Goal: Register for event/course

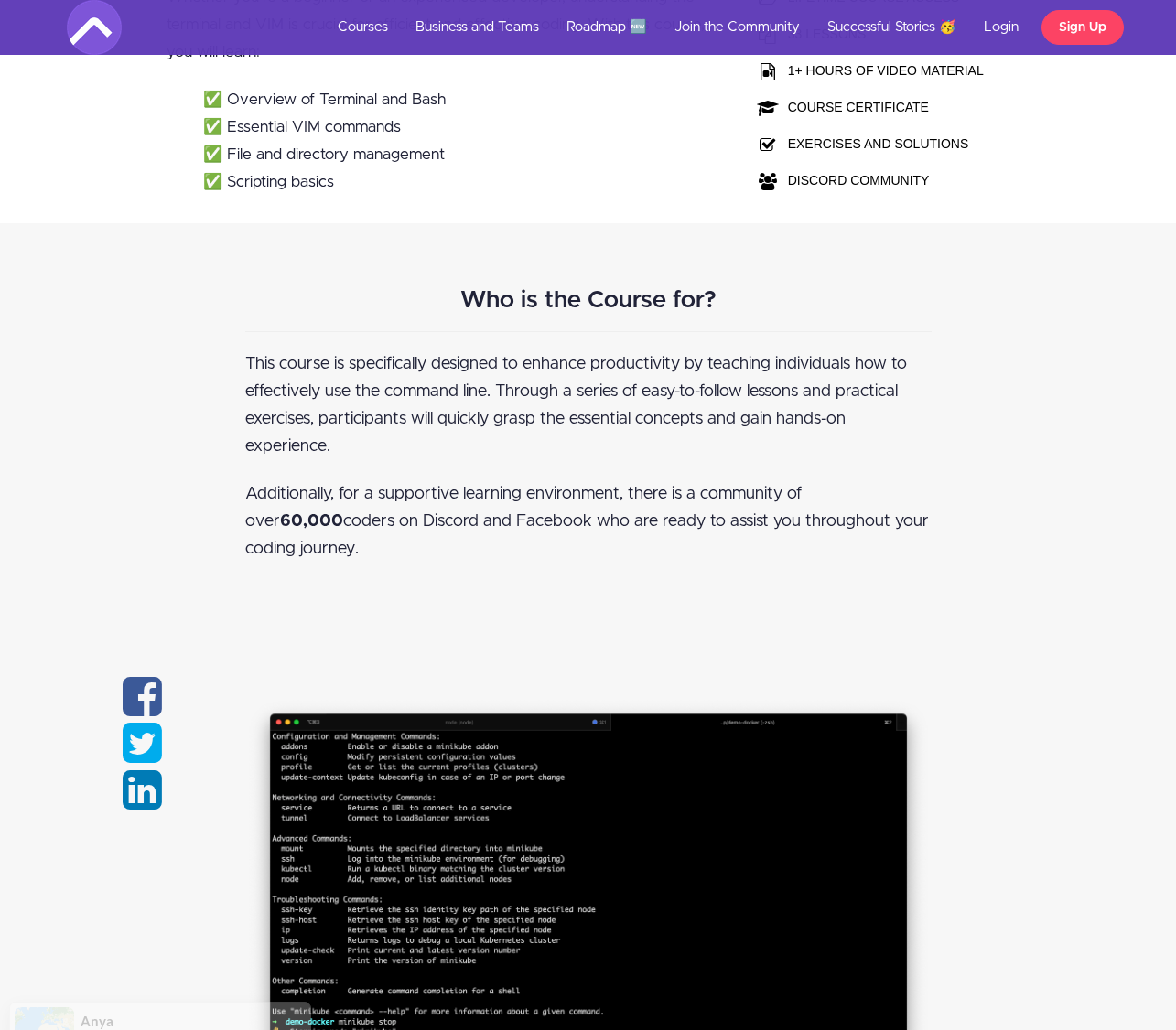
scroll to position [617, 0]
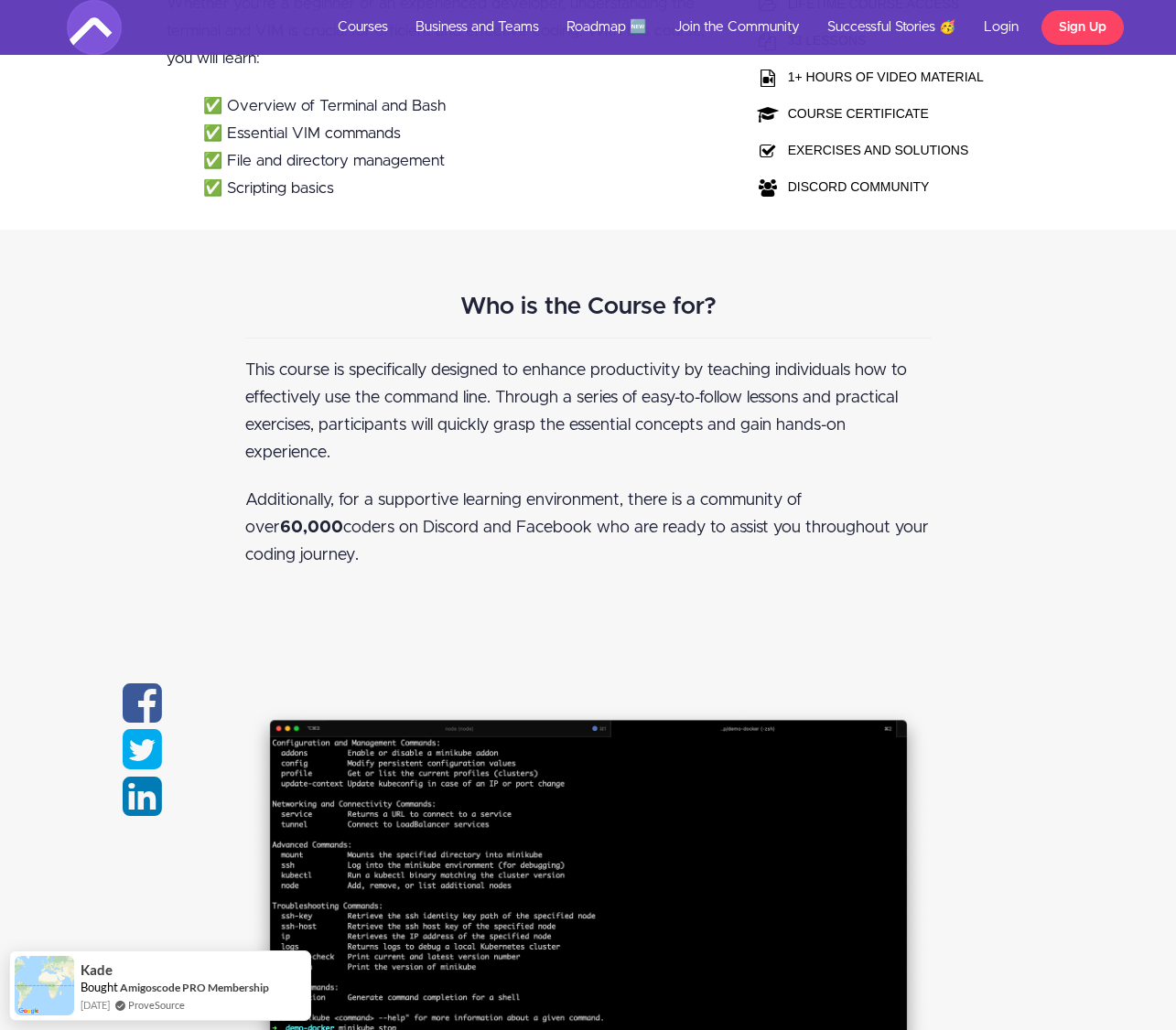
drag, startPoint x: 267, startPoint y: 362, endPoint x: 617, endPoint y: 571, distance: 407.7
click at [617, 571] on div "Who is the Course for? This course is specifically designed to enhance producti…" at bounding box center [588, 432] width 714 height 315
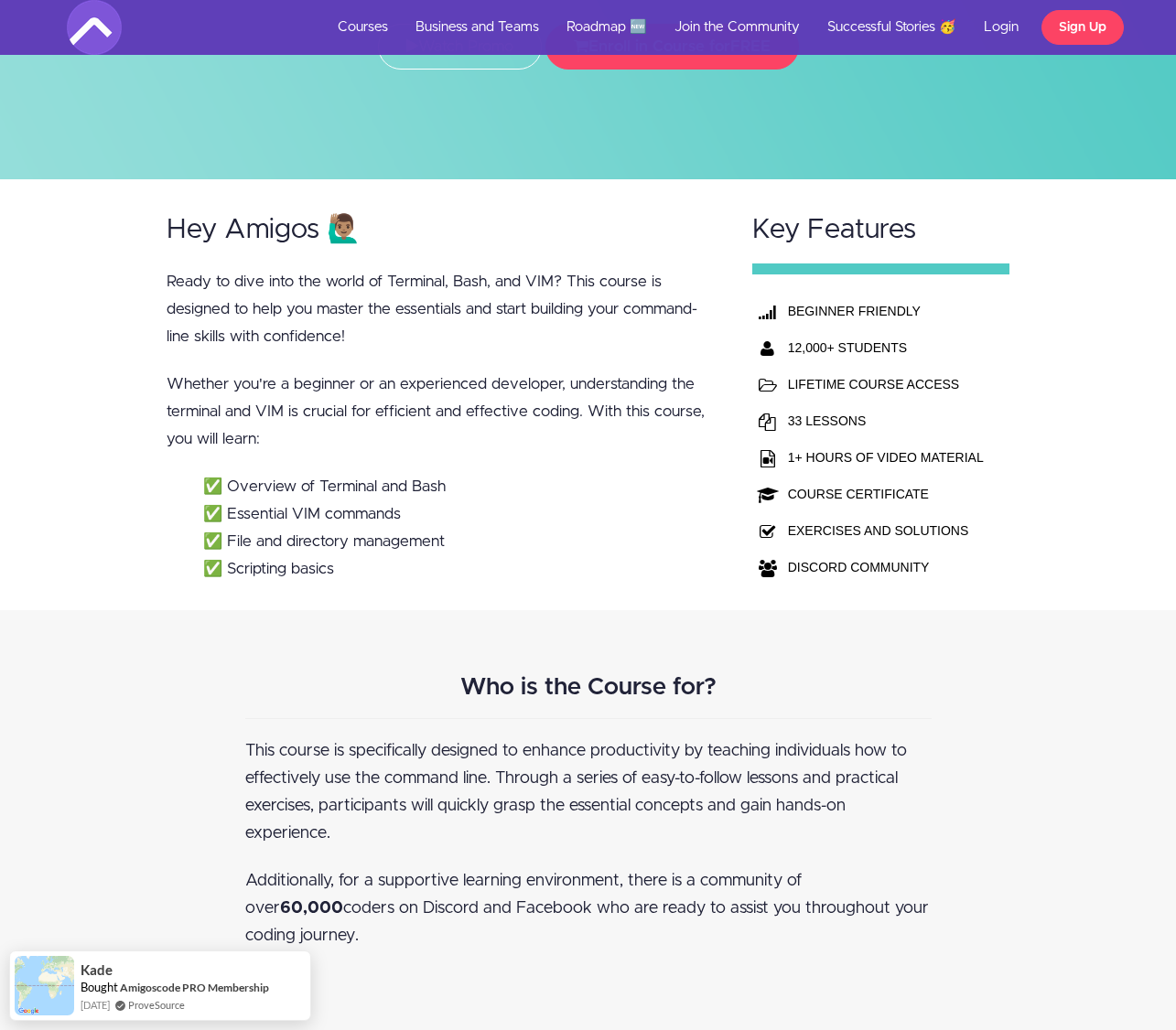
scroll to position [0, 0]
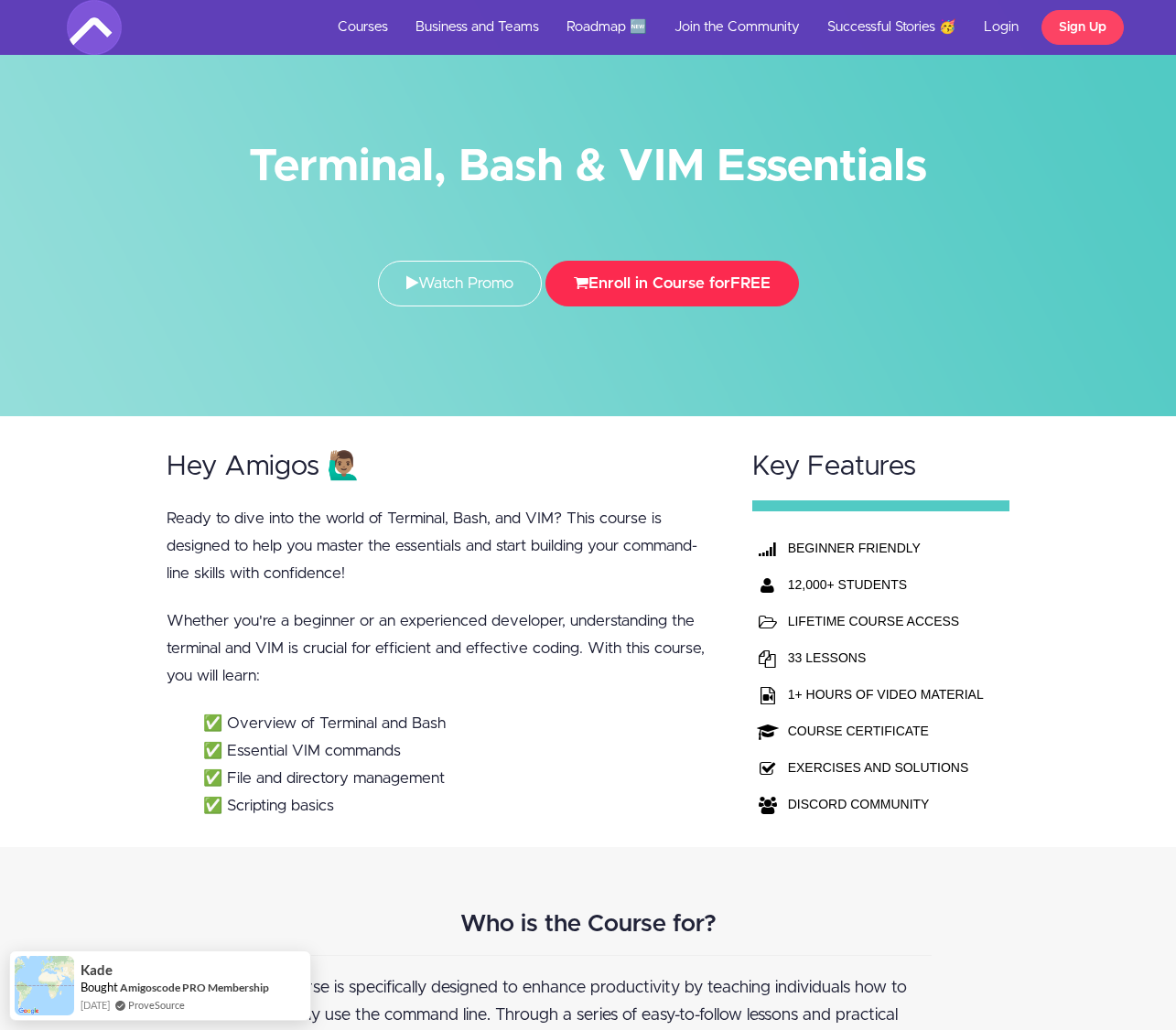
click at [595, 278] on button "Enroll in Course for FREE" at bounding box center [673, 283] width 254 height 46
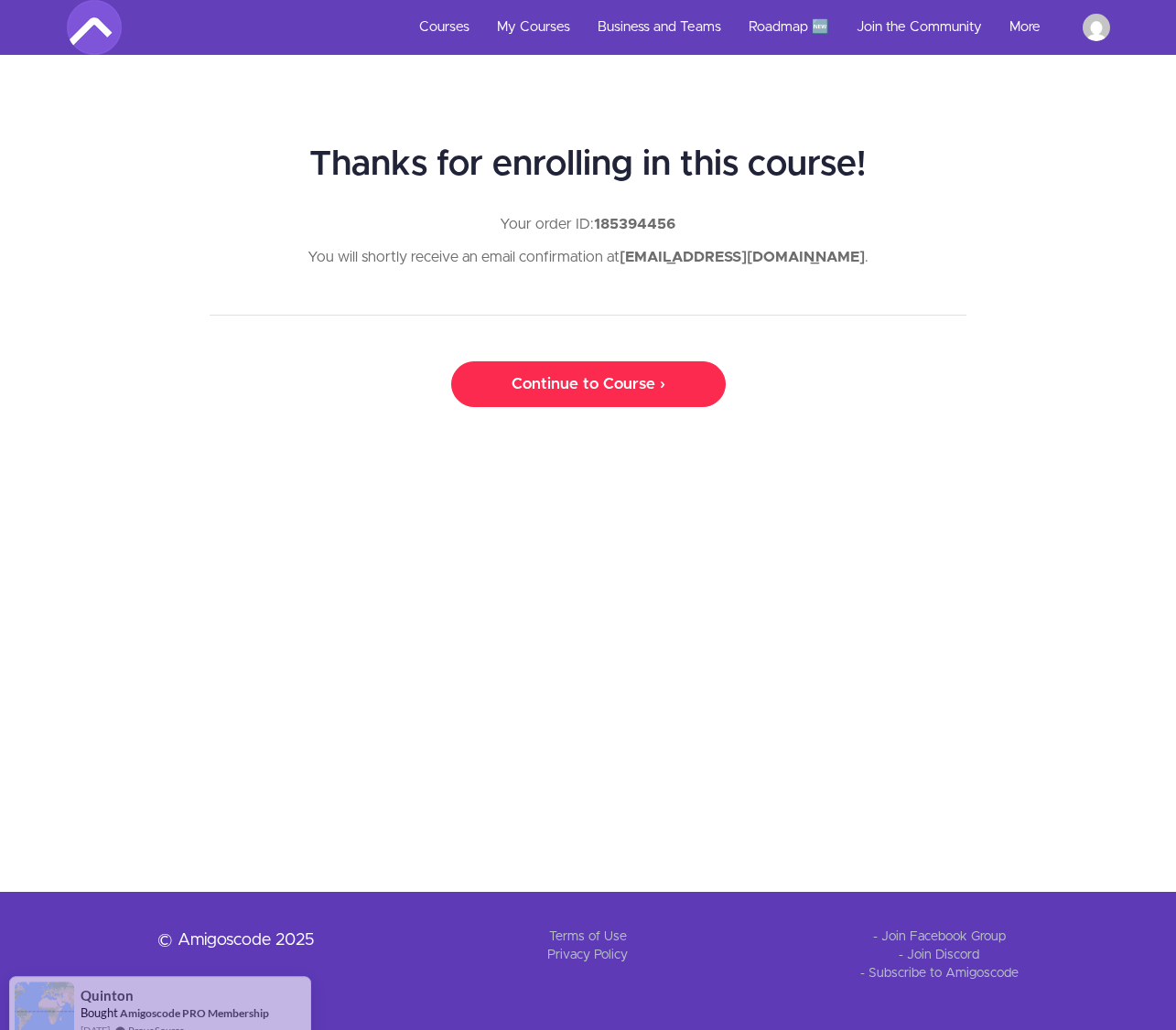
click at [522, 391] on link "Continue to Course ›" at bounding box center [588, 384] width 274 height 46
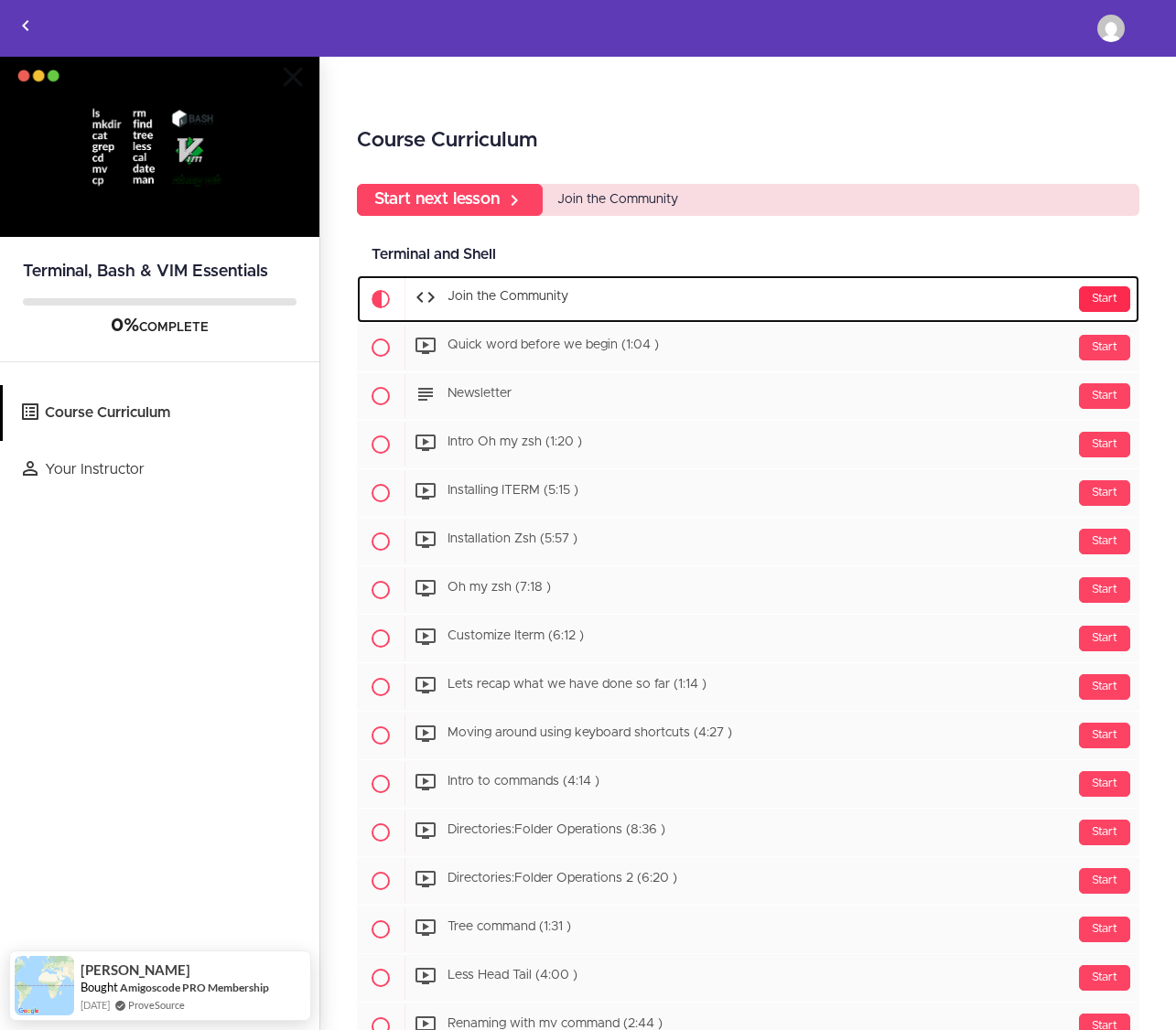
click at [1098, 307] on div "Start" at bounding box center [1104, 299] width 51 height 26
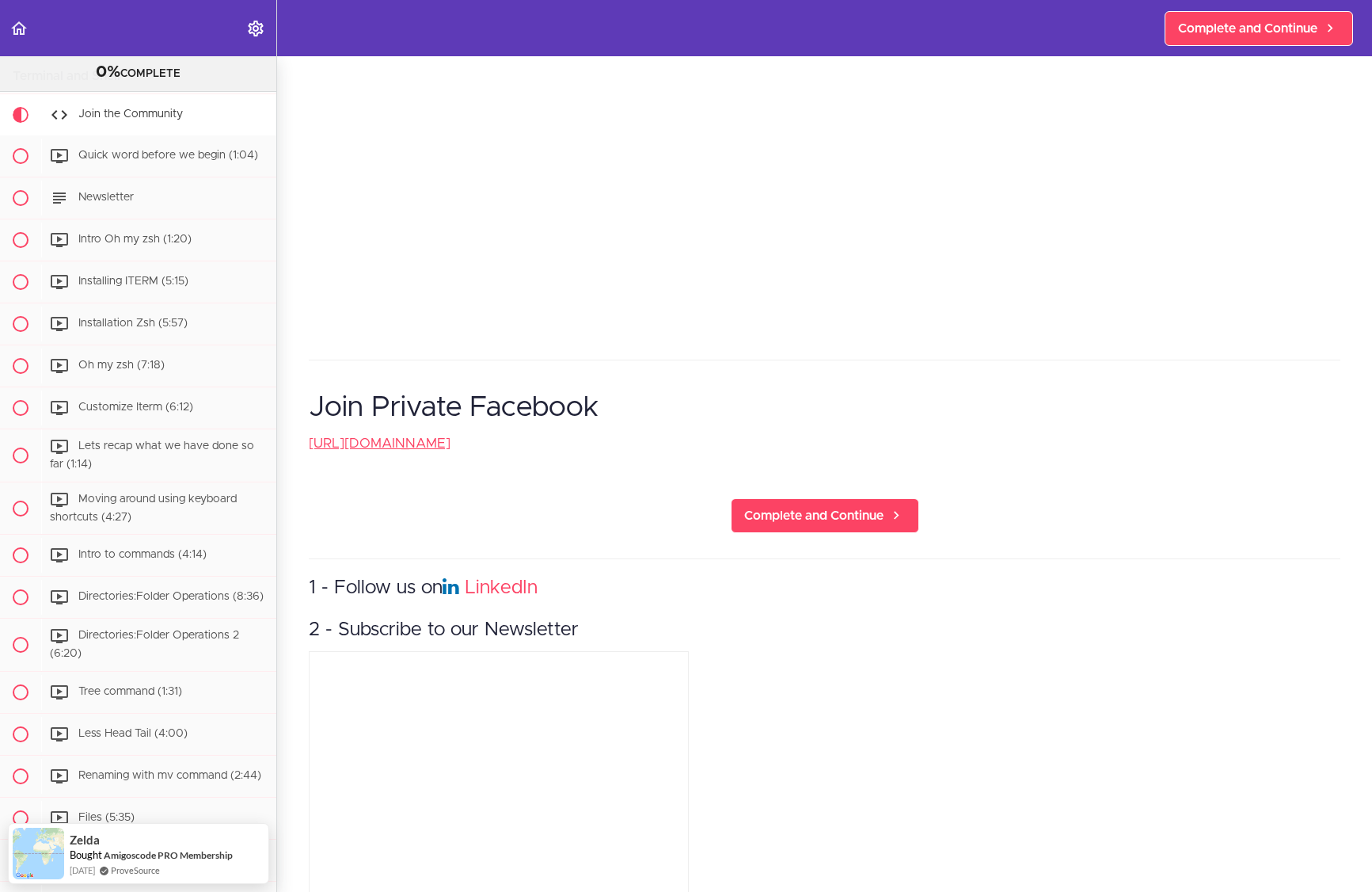
scroll to position [220, 0]
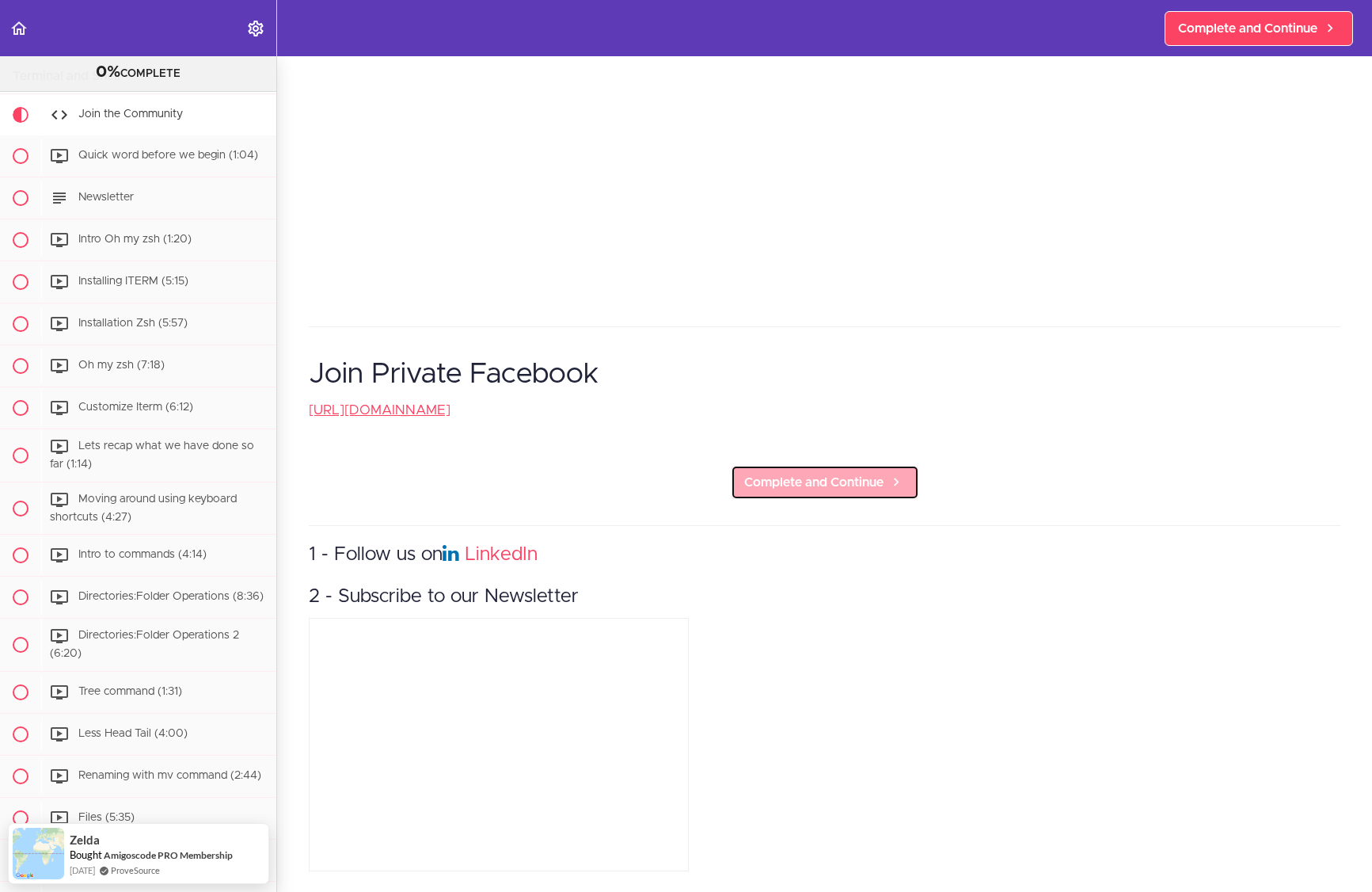
click at [799, 477] on span "Complete and Continue" at bounding box center [815, 482] width 140 height 19
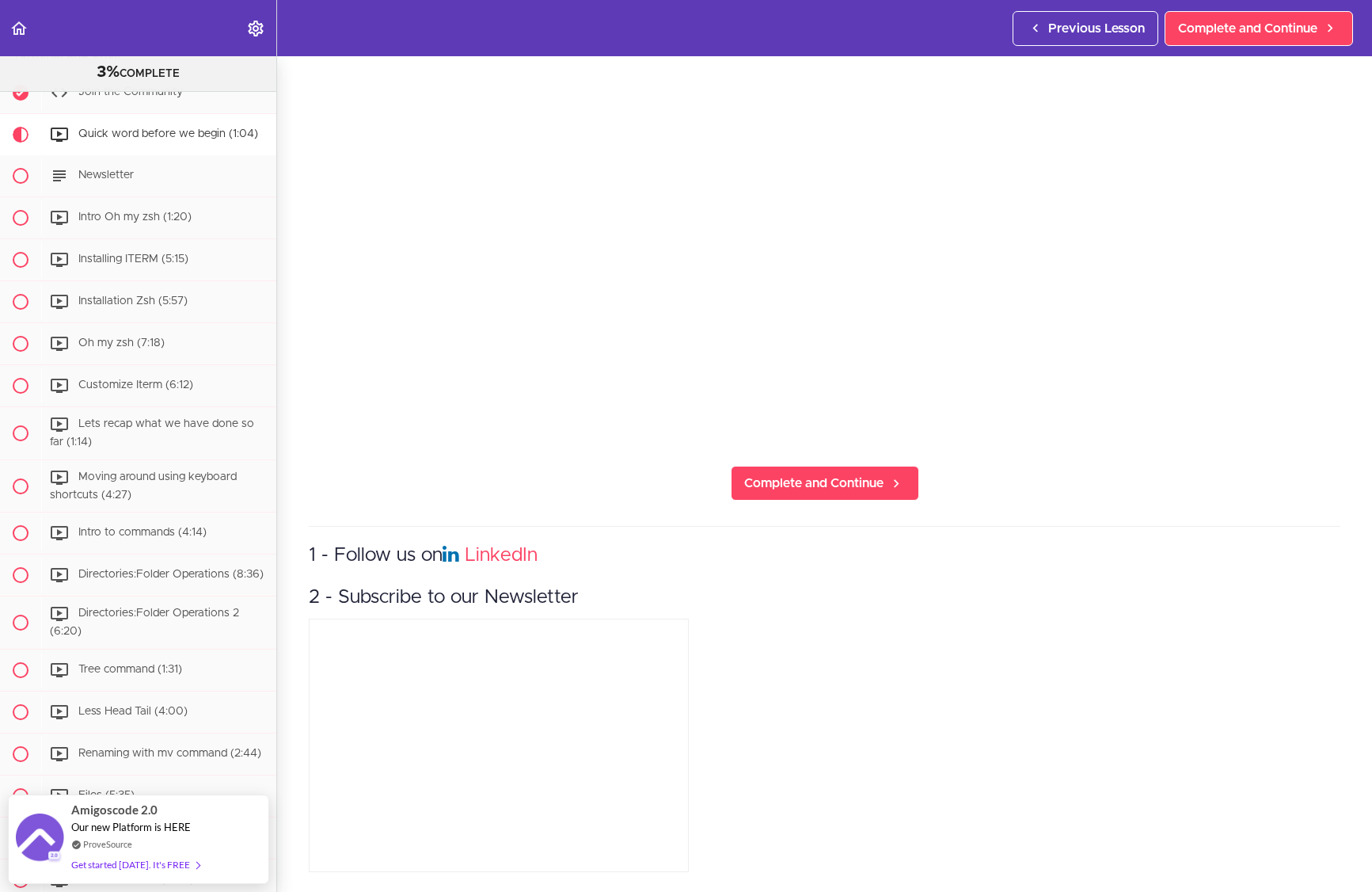
scroll to position [272, 0]
click at [1017, 643] on div "1 - Follow us on LinkedIn 2 - Subscribe to our Newsletter" at bounding box center [825, 700] width 1032 height 351
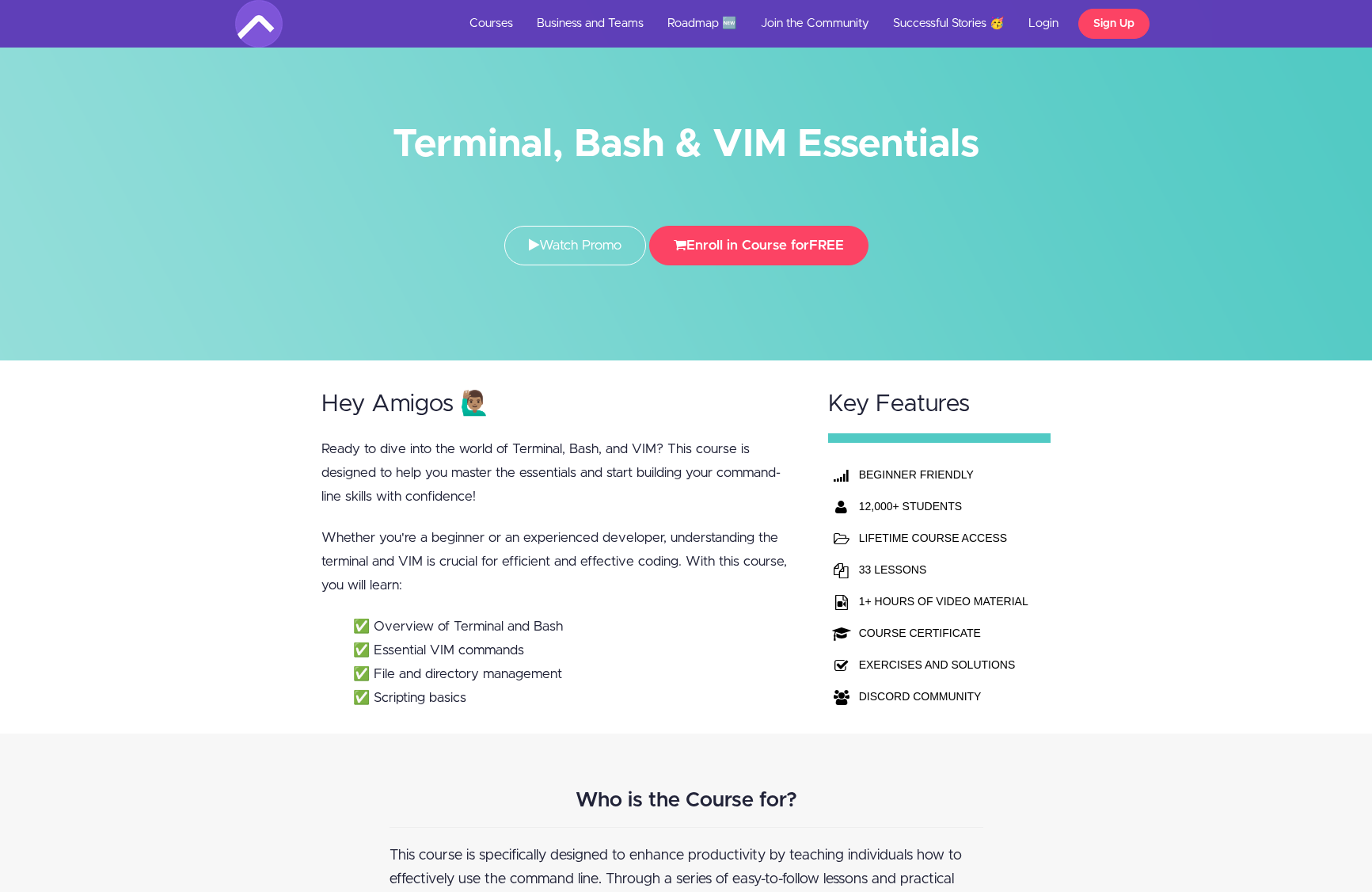
scroll to position [383, 0]
